Goal: Navigation & Orientation: Find specific page/section

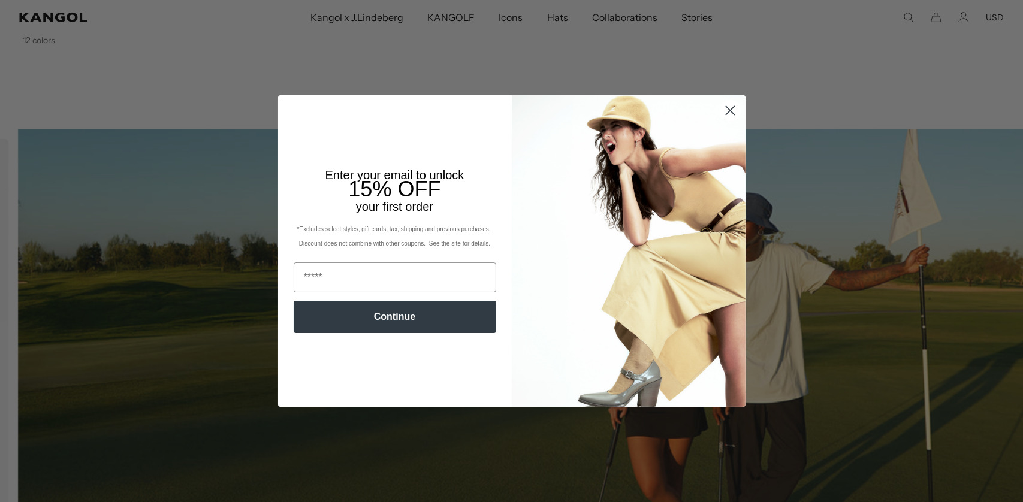
click at [720, 110] on circle "Close dialog" at bounding box center [730, 111] width 20 height 20
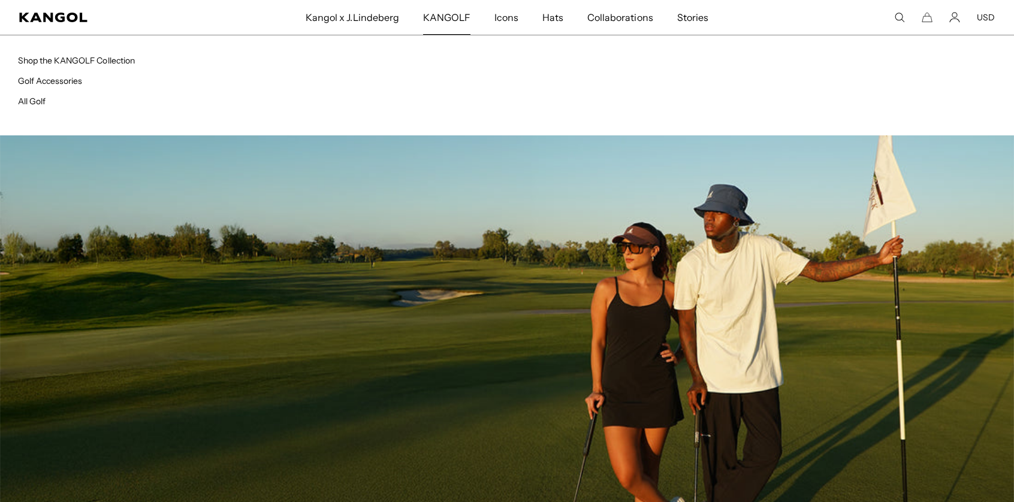
scroll to position [0, 246]
click at [451, 14] on span "KANGOLF" at bounding box center [446, 17] width 47 height 35
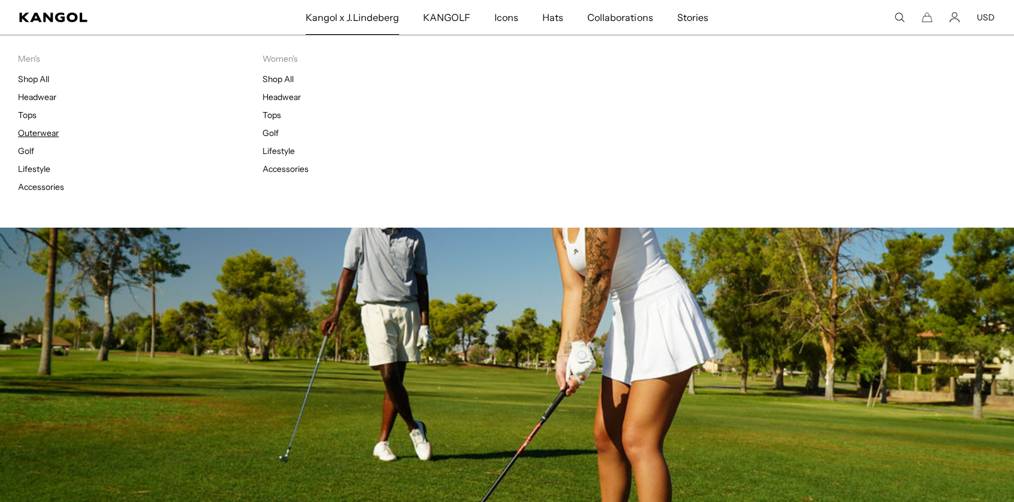
click at [43, 131] on link "Outerwear" at bounding box center [38, 133] width 41 height 11
